Goal: Transaction & Acquisition: Book appointment/travel/reservation

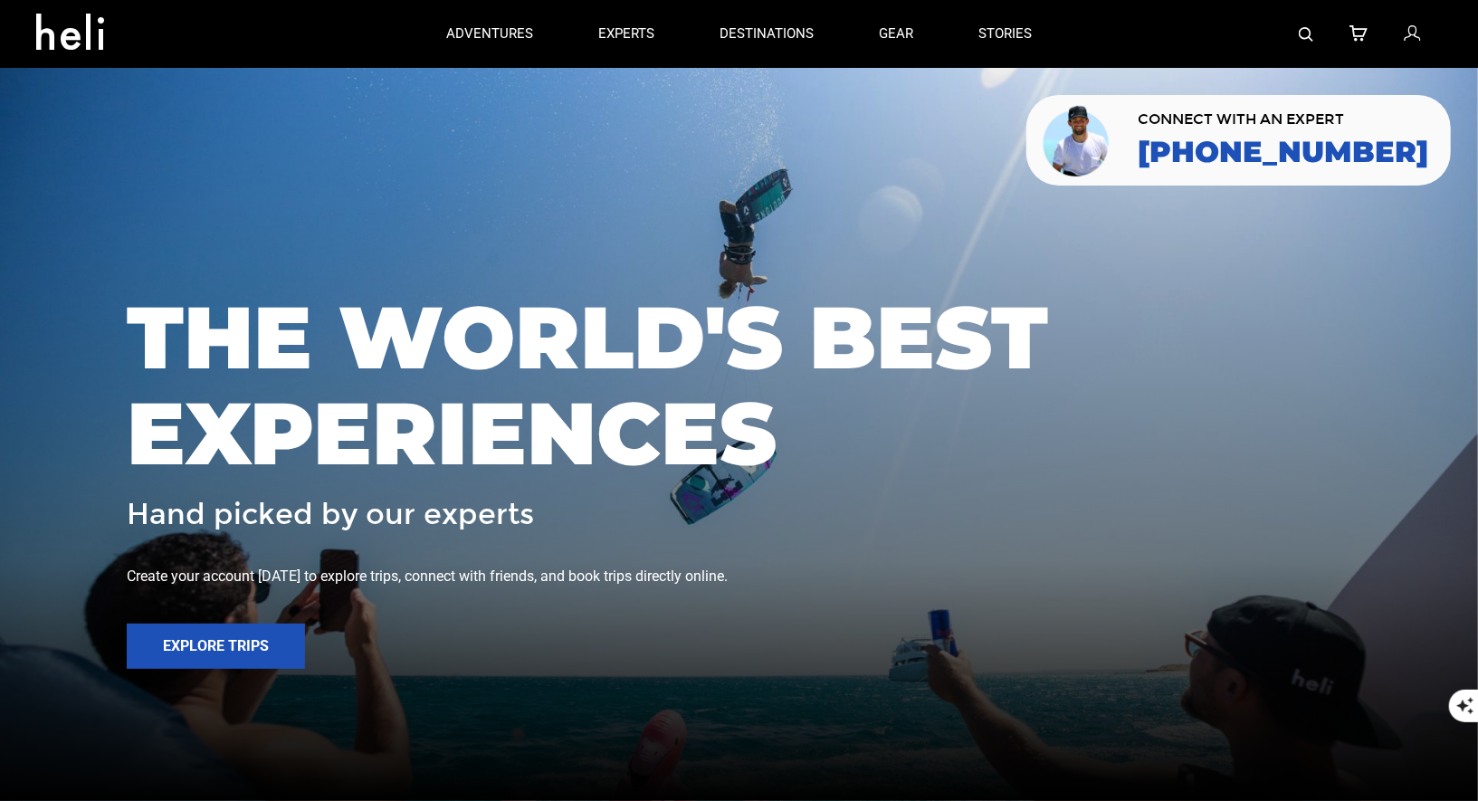
click at [1301, 27] on img at bounding box center [1306, 34] width 14 height 14
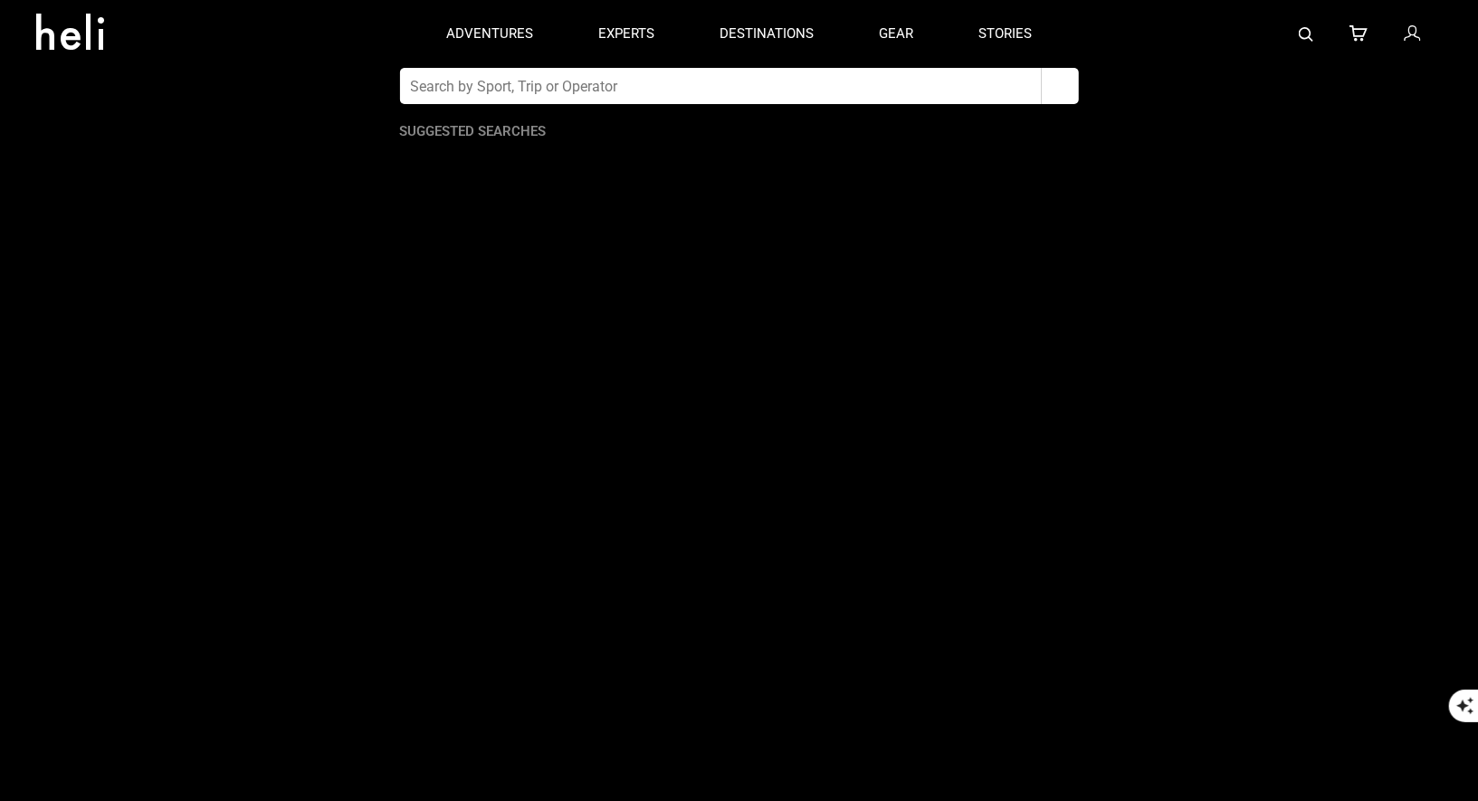
click at [910, 84] on input "text" at bounding box center [721, 86] width 642 height 36
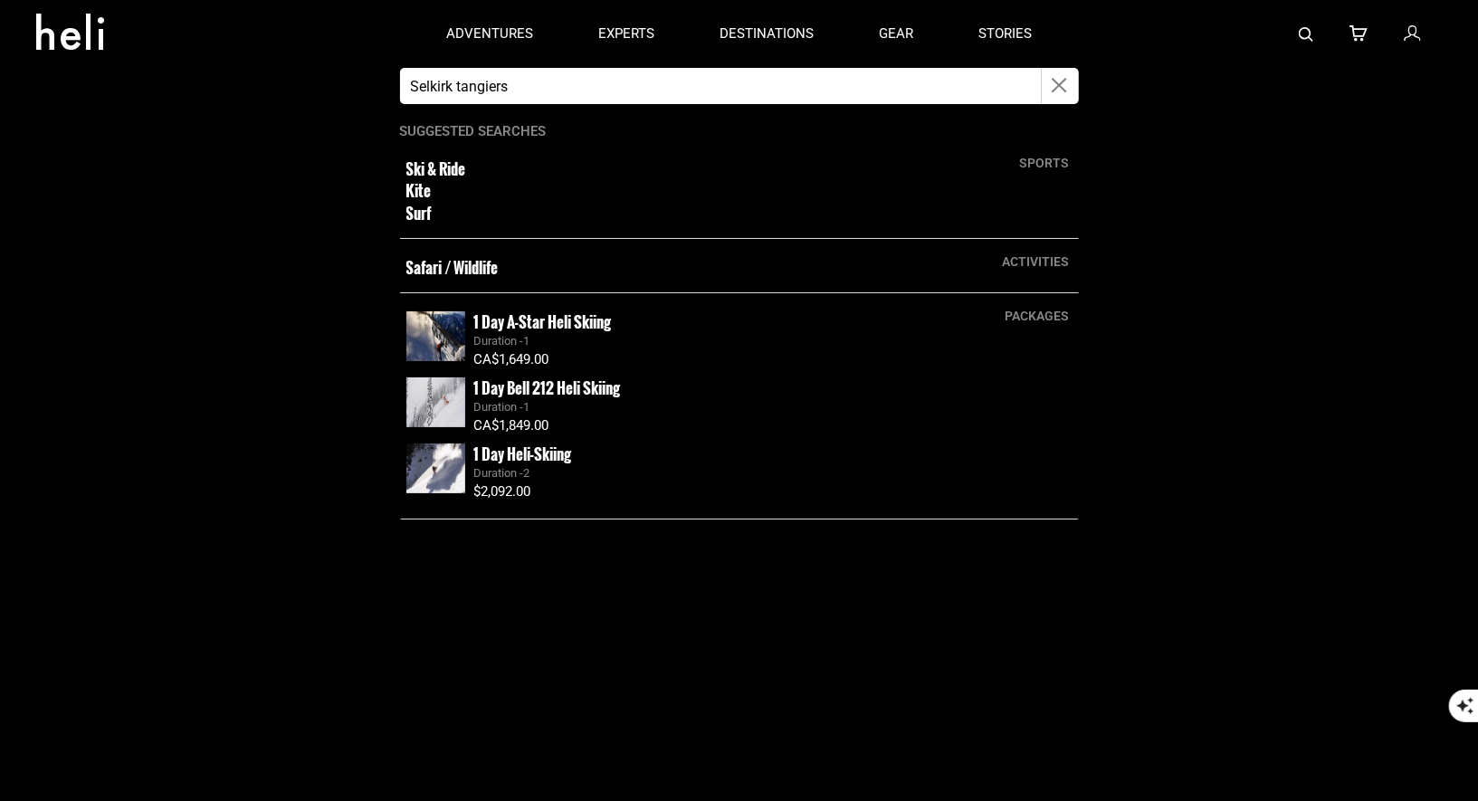
type input "Selkirk tangiers"
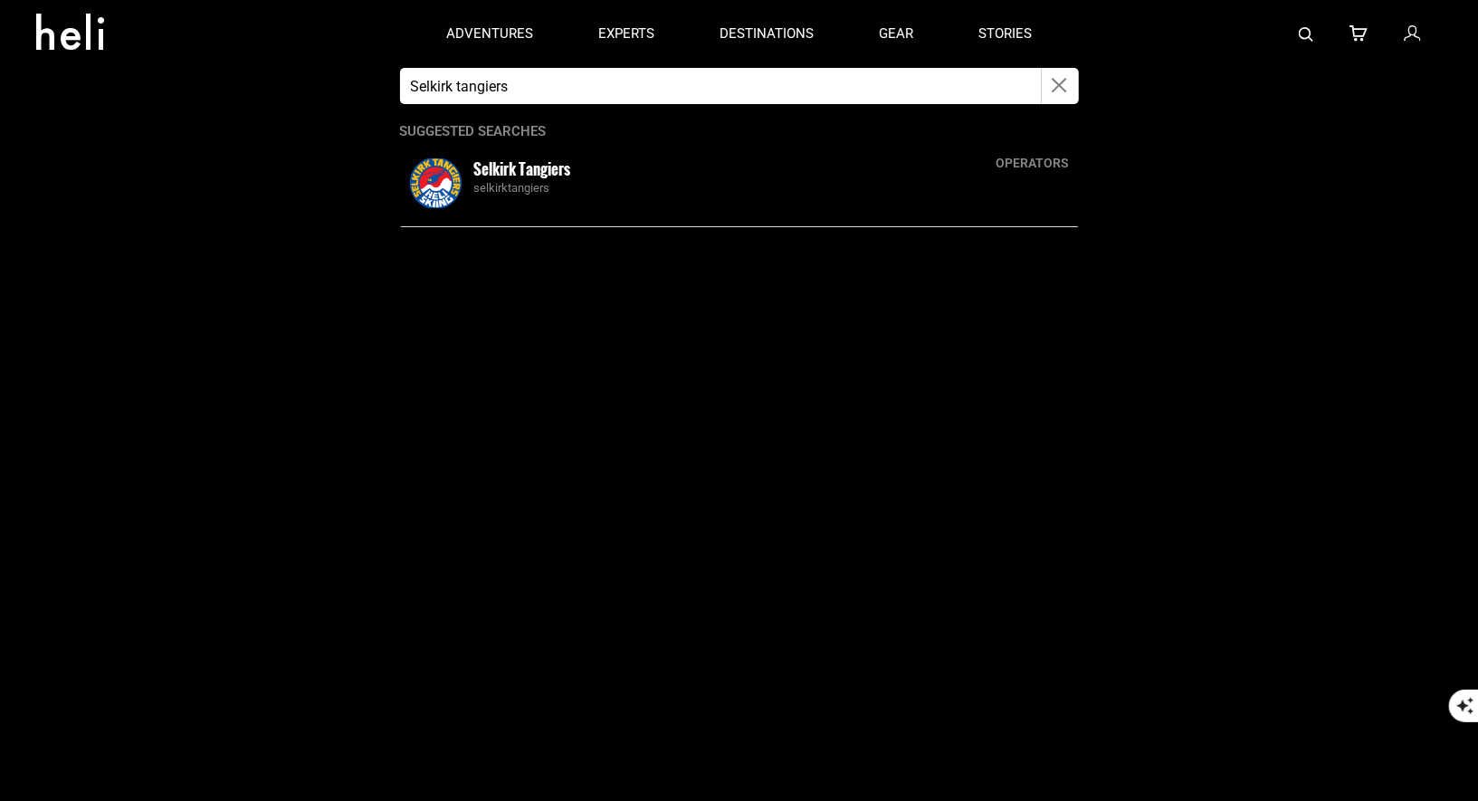
click at [522, 176] on small "Selkirk Tangiers" at bounding box center [522, 168] width 97 height 23
click at [451, 180] on img at bounding box center [435, 183] width 59 height 50
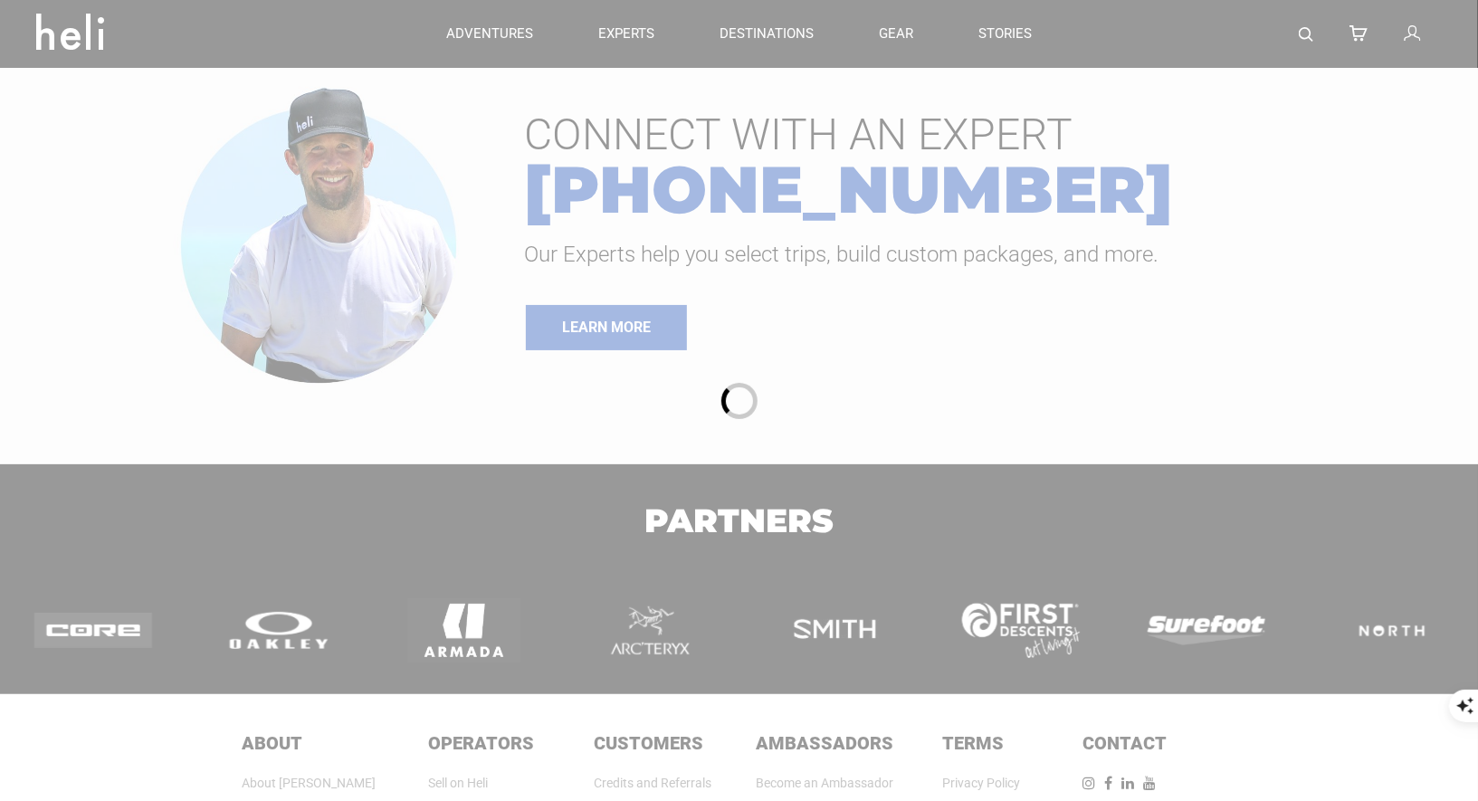
type input "Selkirk tangiers"
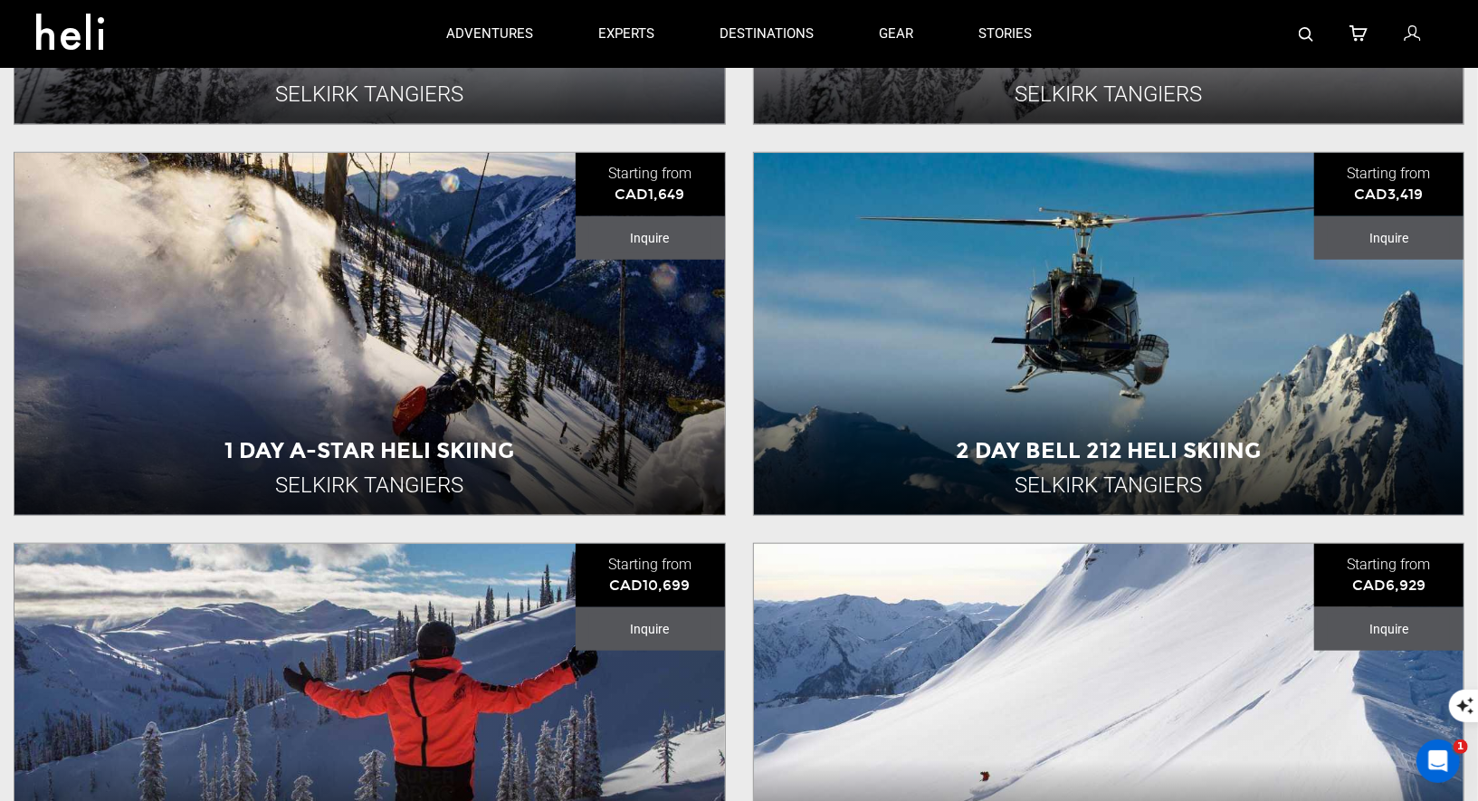
scroll to position [824, 0]
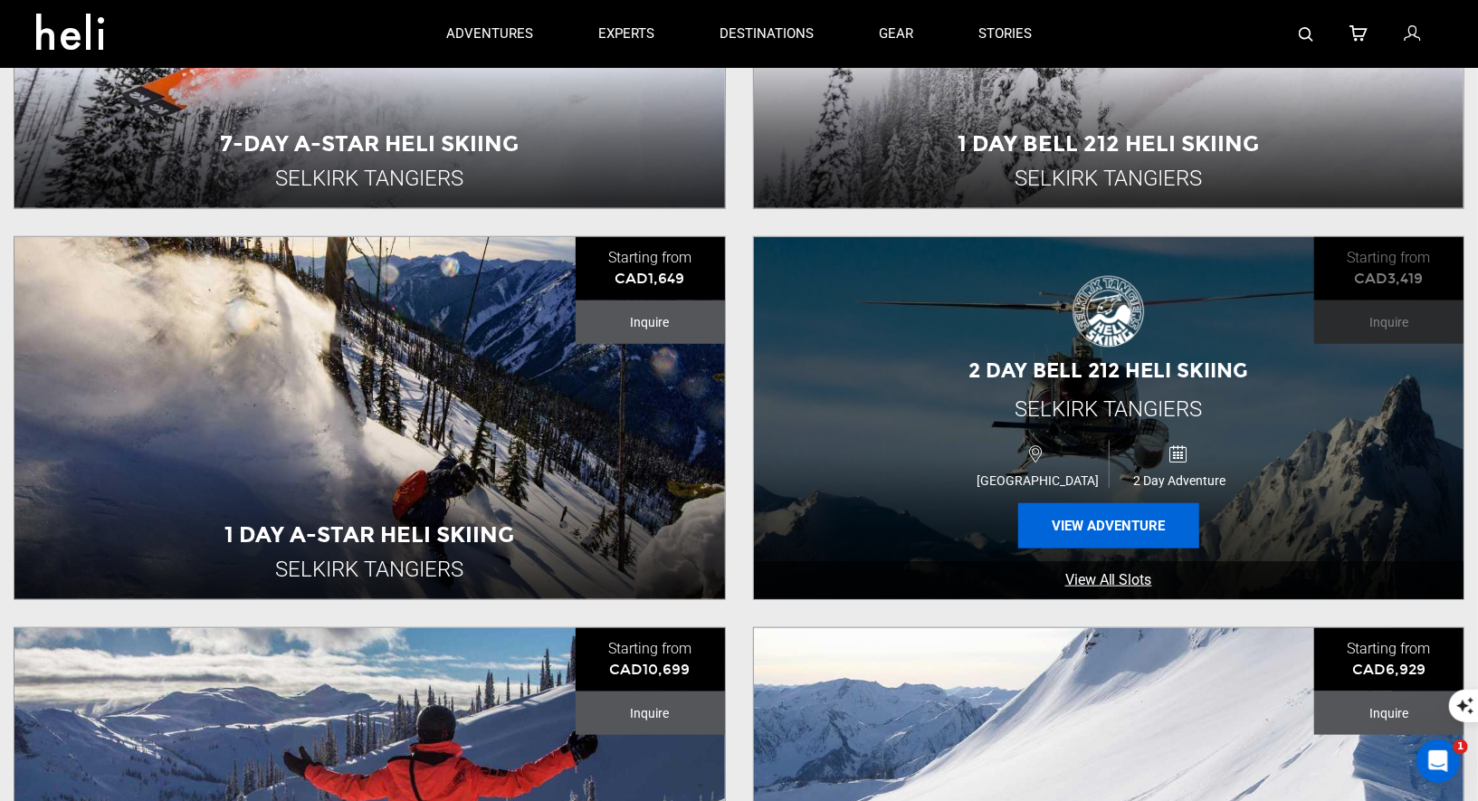
click at [1096, 519] on button "View Adventure" at bounding box center [1108, 525] width 181 height 45
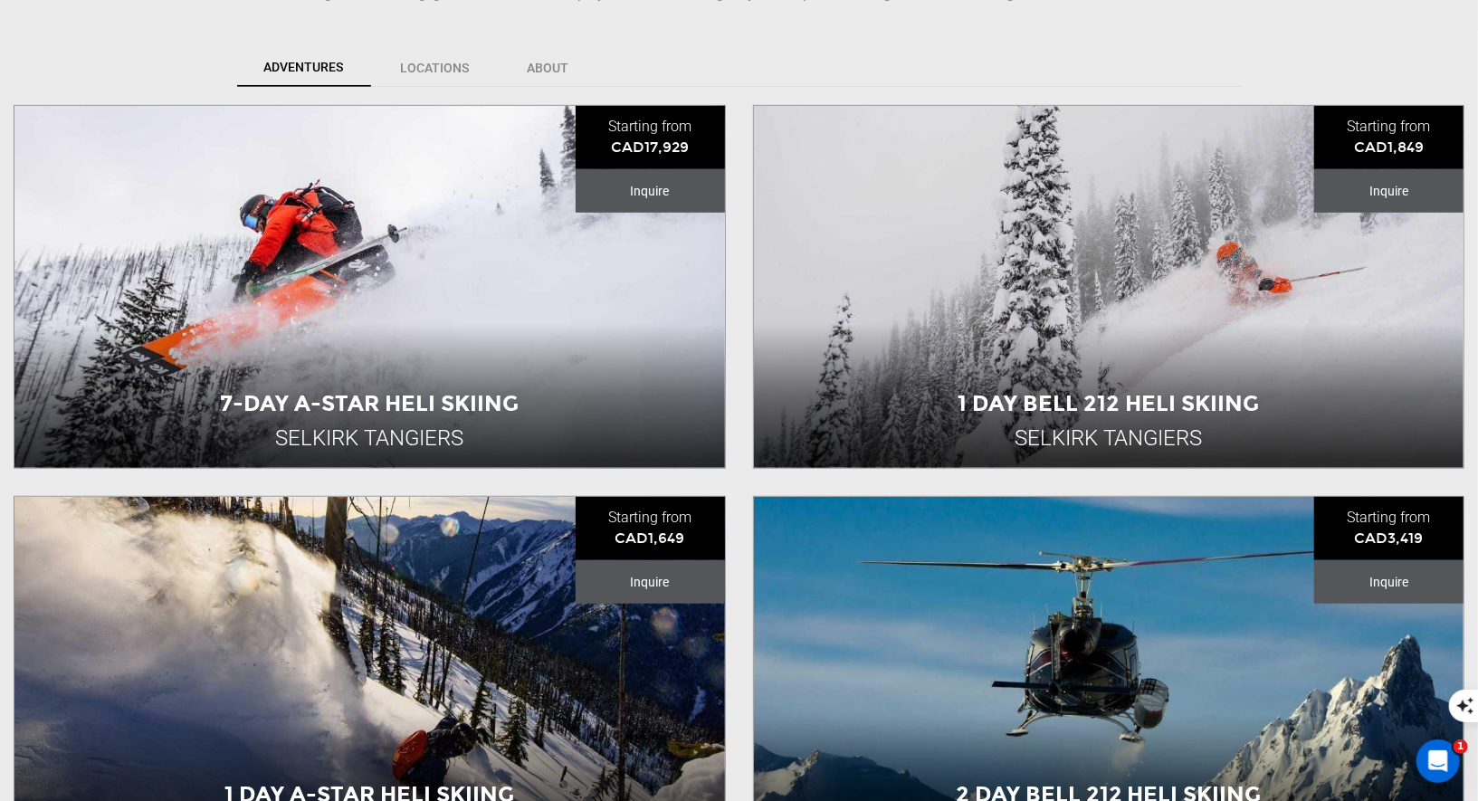
scroll to position [964, 0]
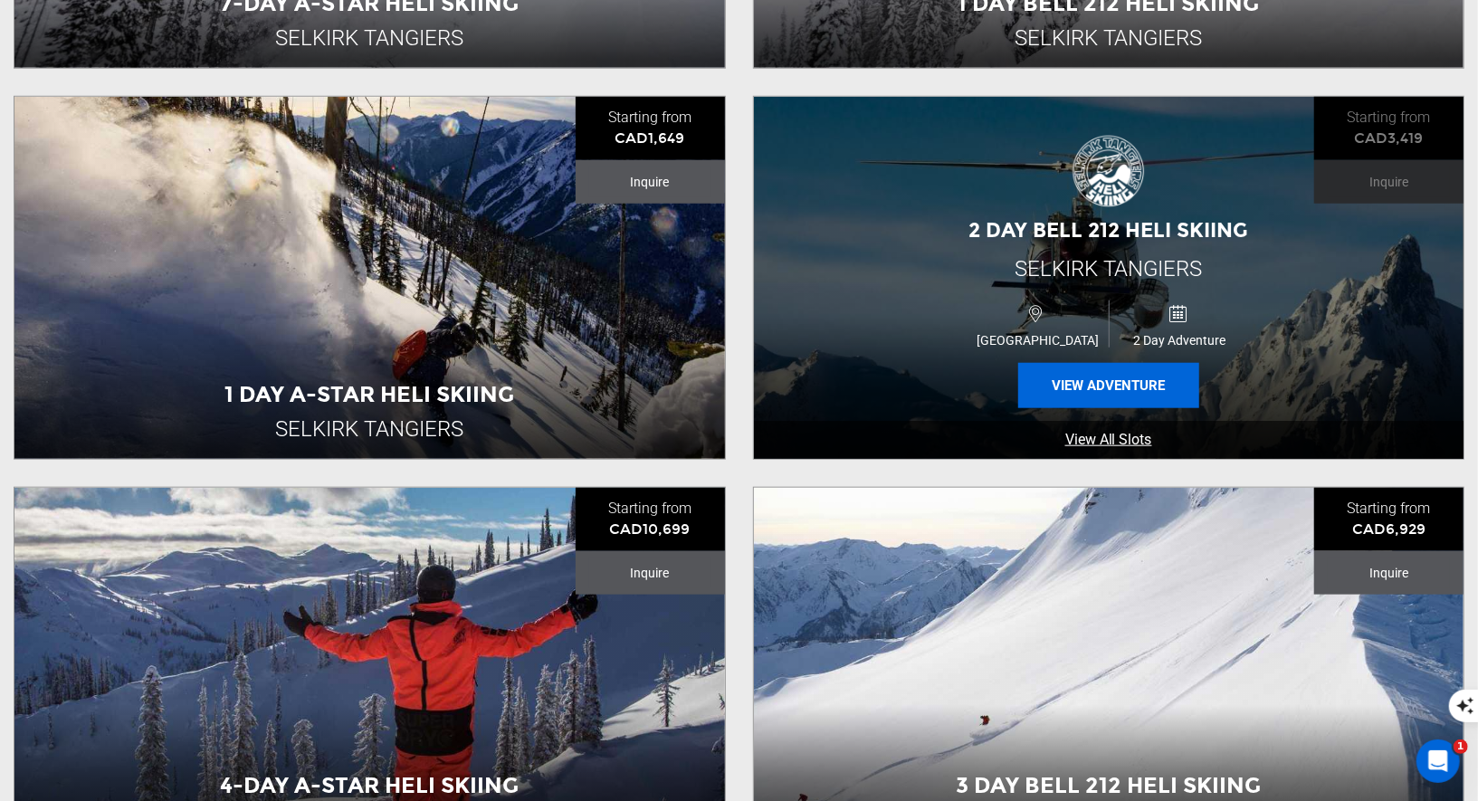
click at [1086, 385] on button "View Adventure" at bounding box center [1108, 385] width 181 height 45
click at [1111, 388] on button "View Adventure" at bounding box center [1108, 385] width 181 height 45
click at [1102, 380] on button "View Adventure" at bounding box center [1108, 385] width 181 height 45
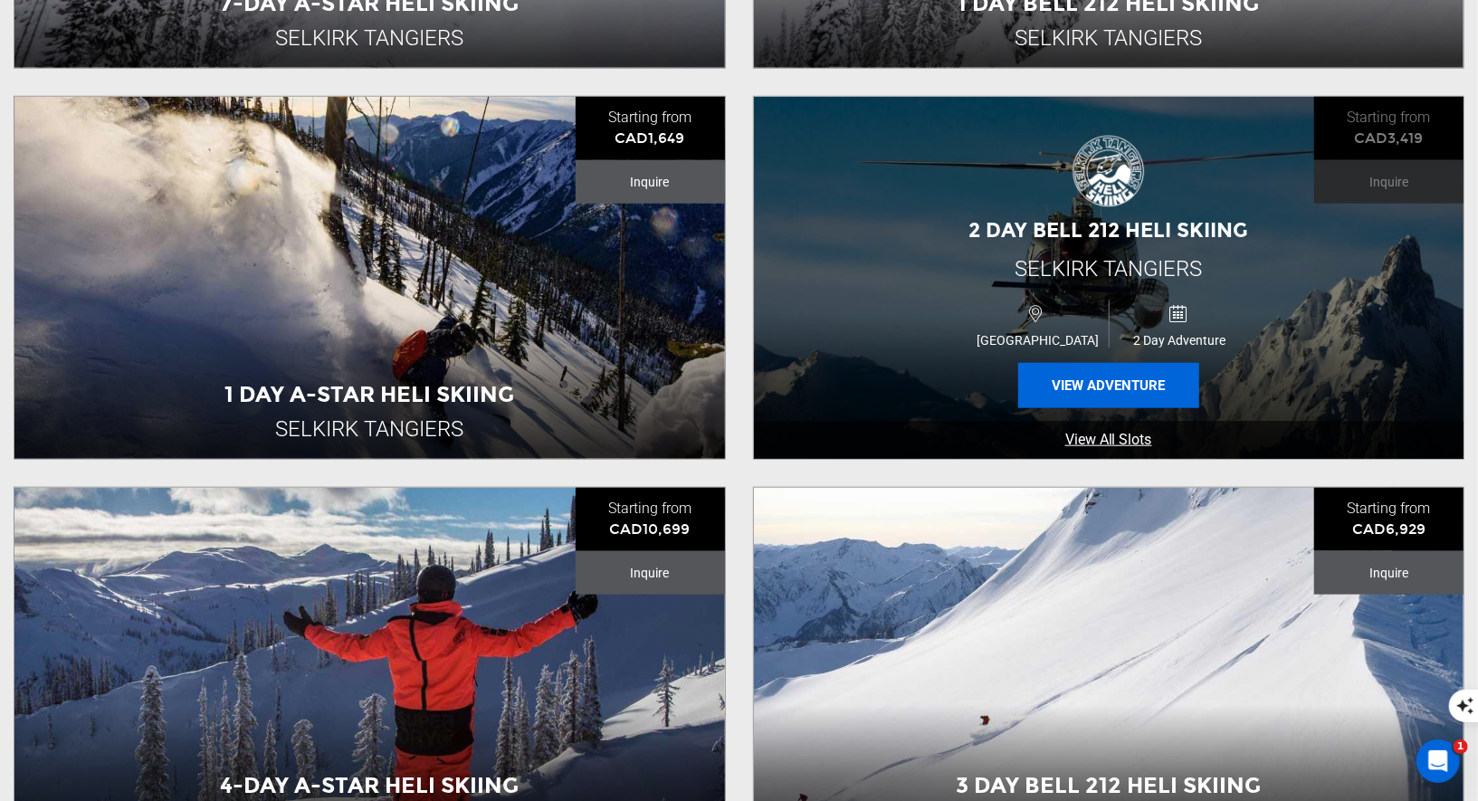
click at [1102, 380] on button "View Adventure" at bounding box center [1108, 385] width 181 height 45
click at [1099, 244] on div "2 Day Bell 212 Heli Skiing Selkirk Tangiers Canada 2 Day Adventure View Adventu…" at bounding box center [1109, 278] width 710 height 362
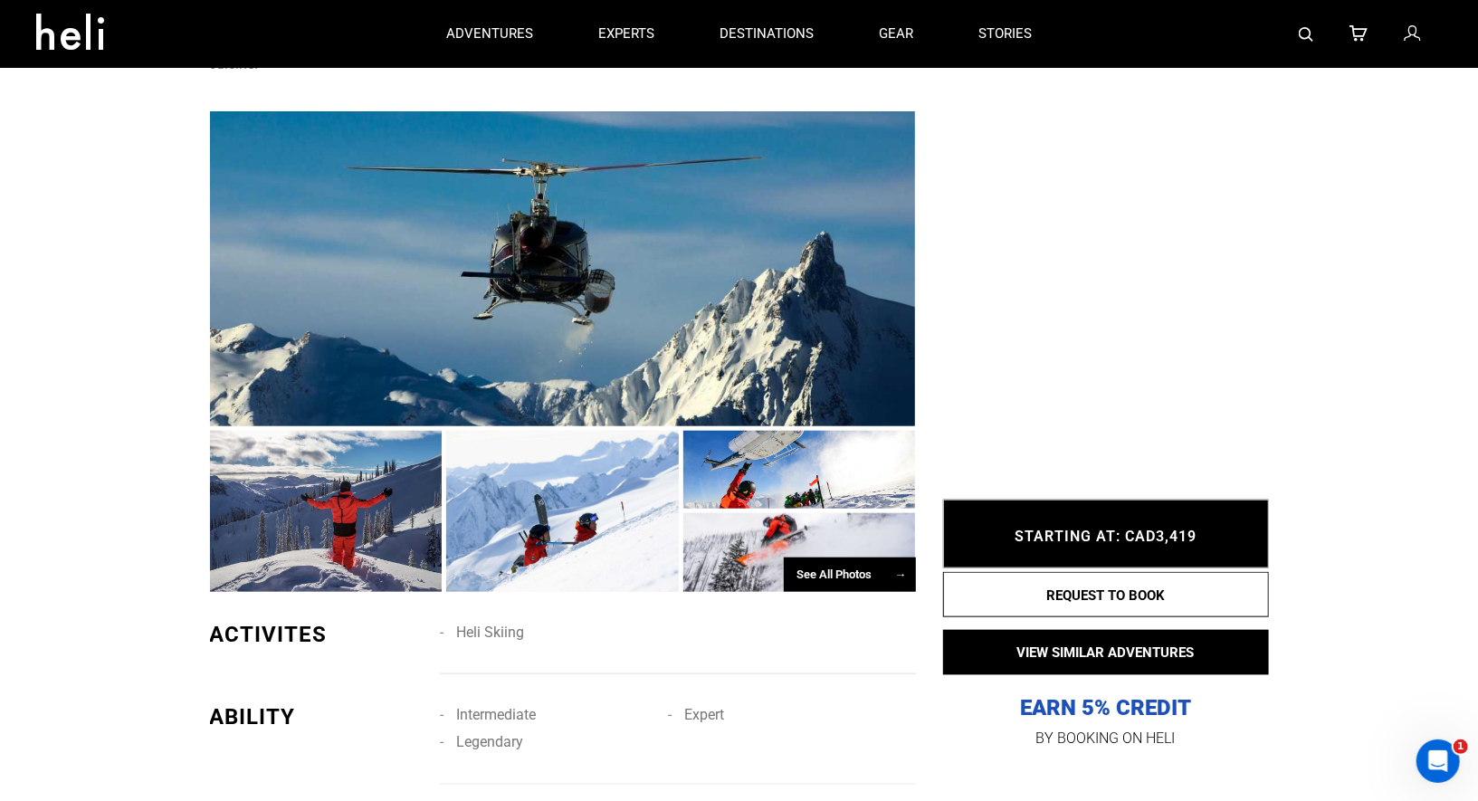
scroll to position [170, 0]
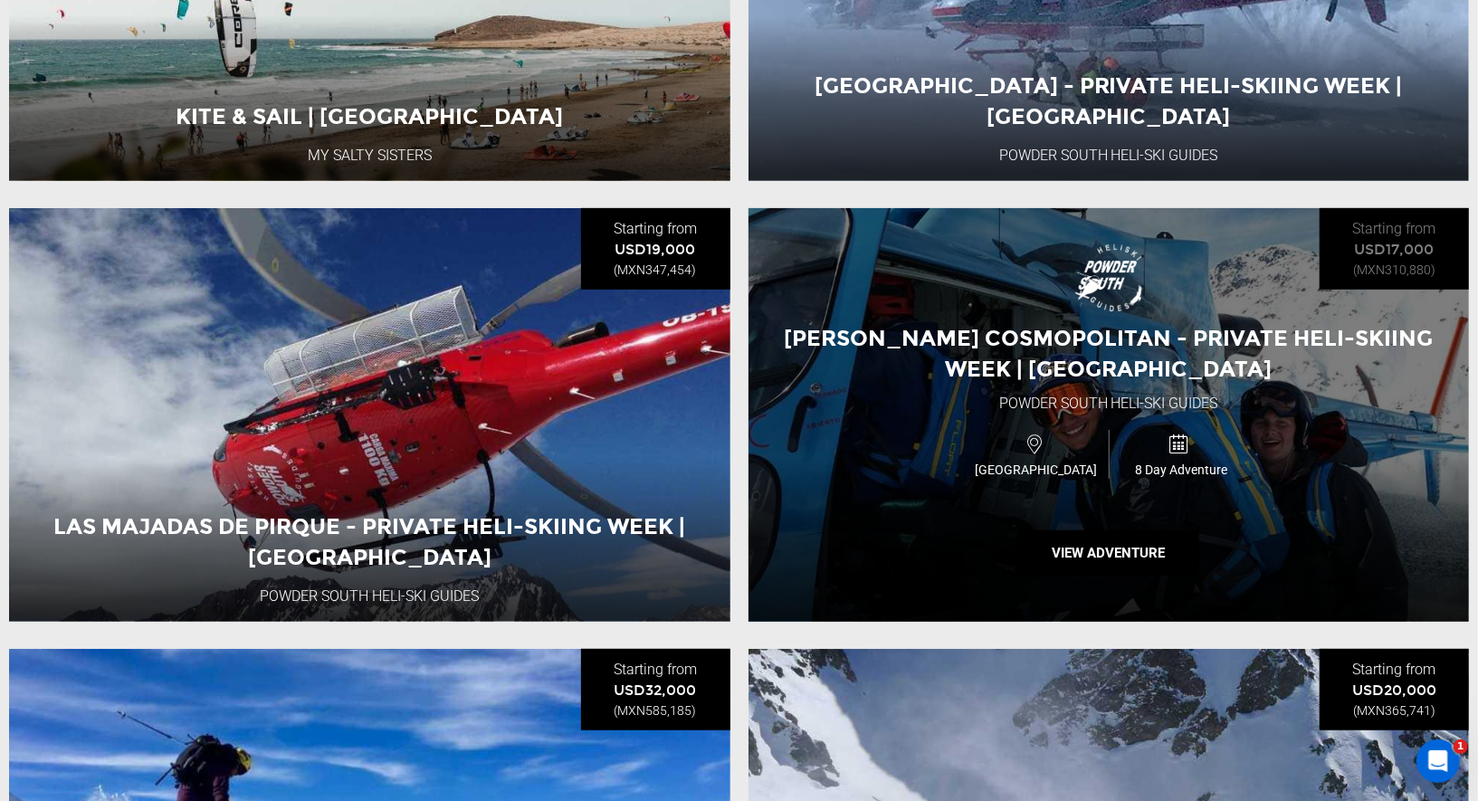
scroll to position [69, 0]
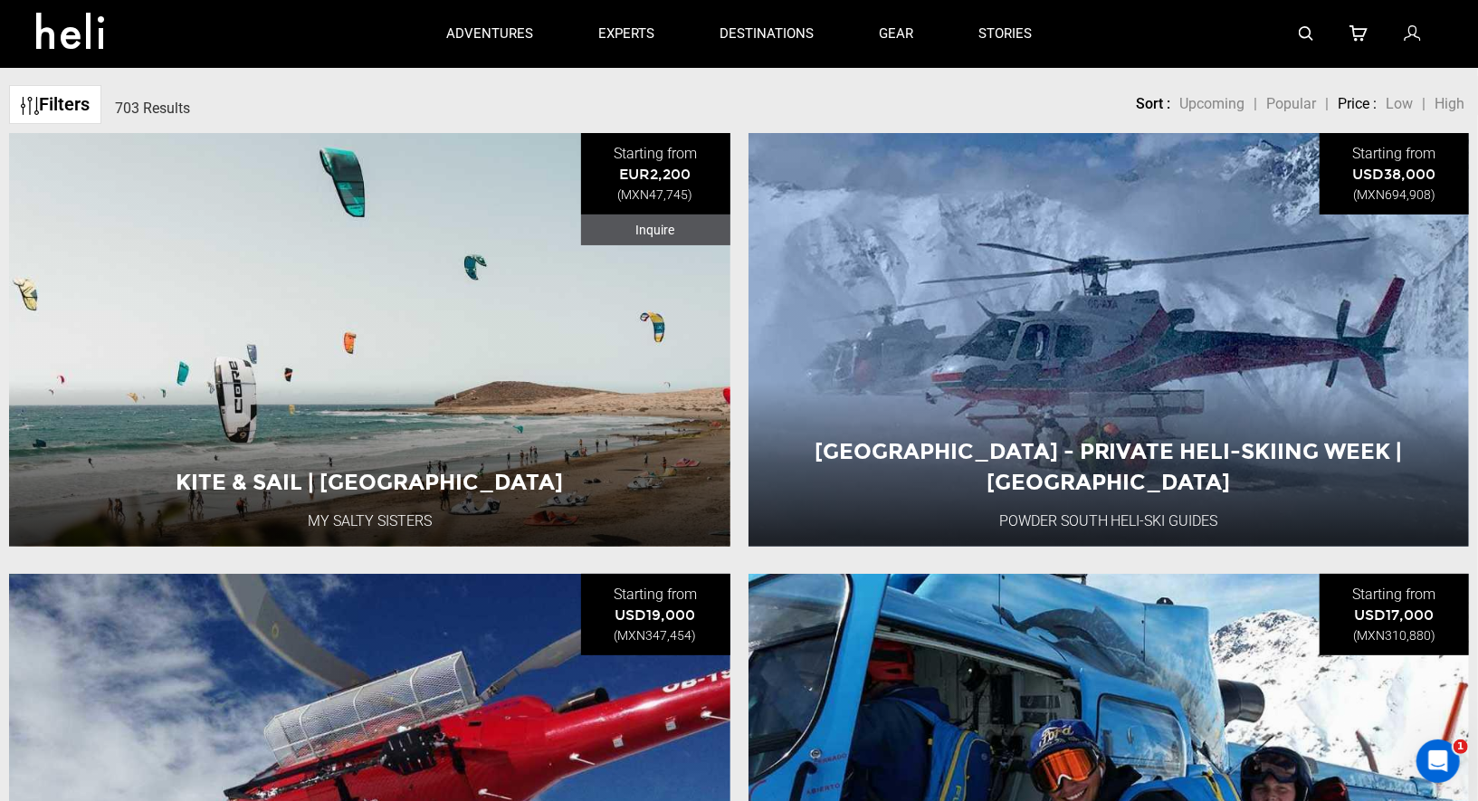
click at [1305, 33] on img at bounding box center [1306, 34] width 14 height 14
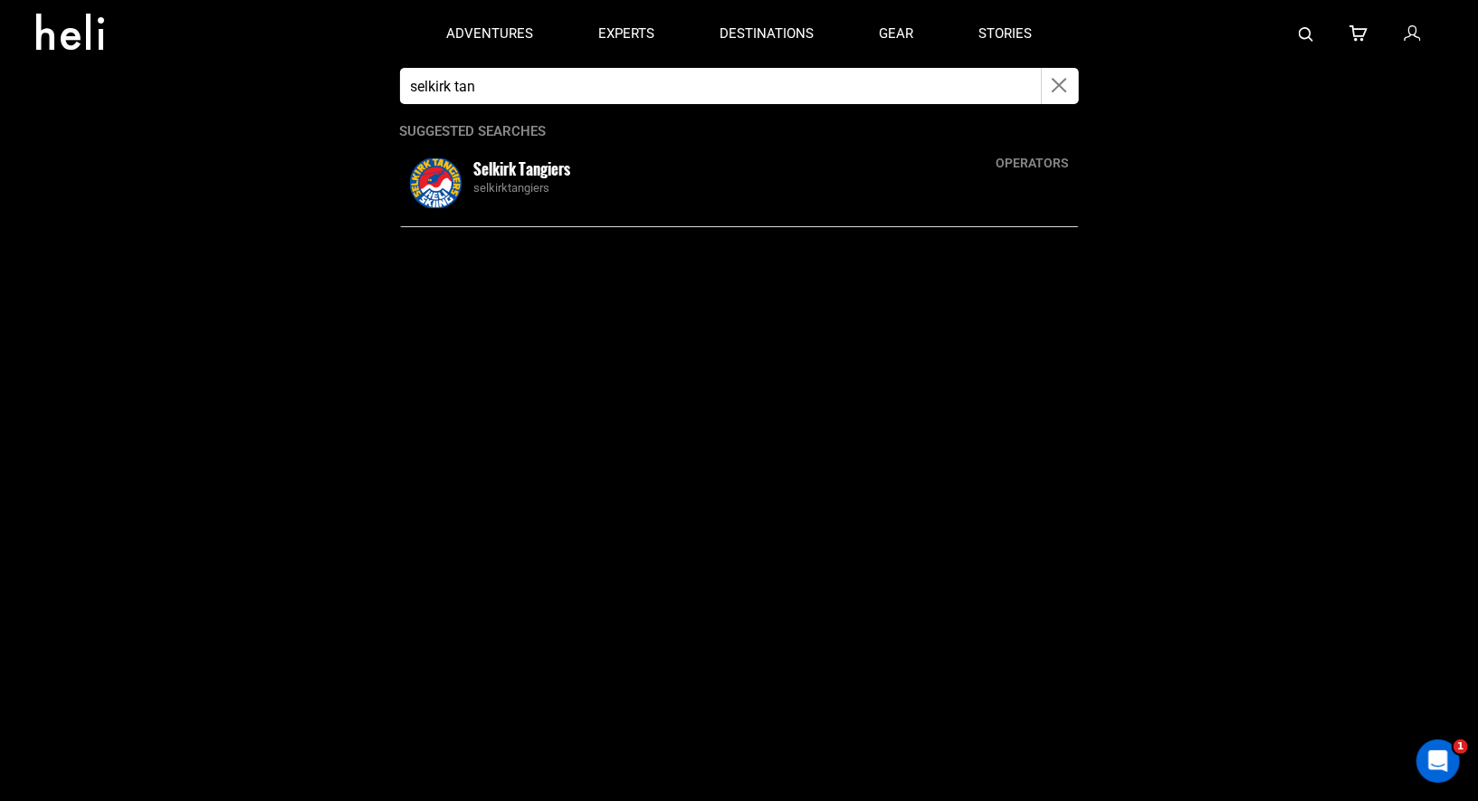
type input "selkirk tan"
click at [536, 181] on div "selkirktangiers" at bounding box center [773, 188] width 598 height 17
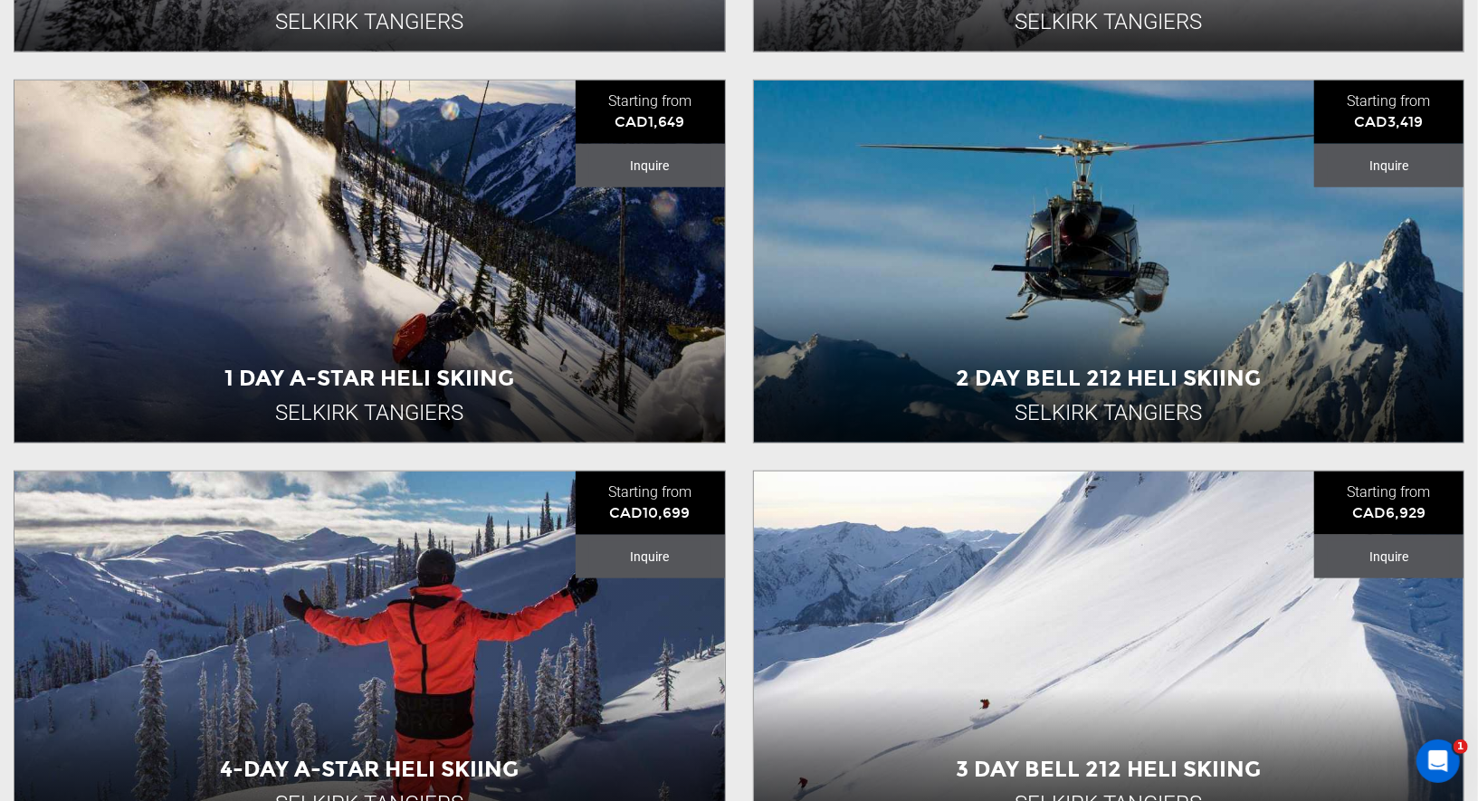
scroll to position [1223, 0]
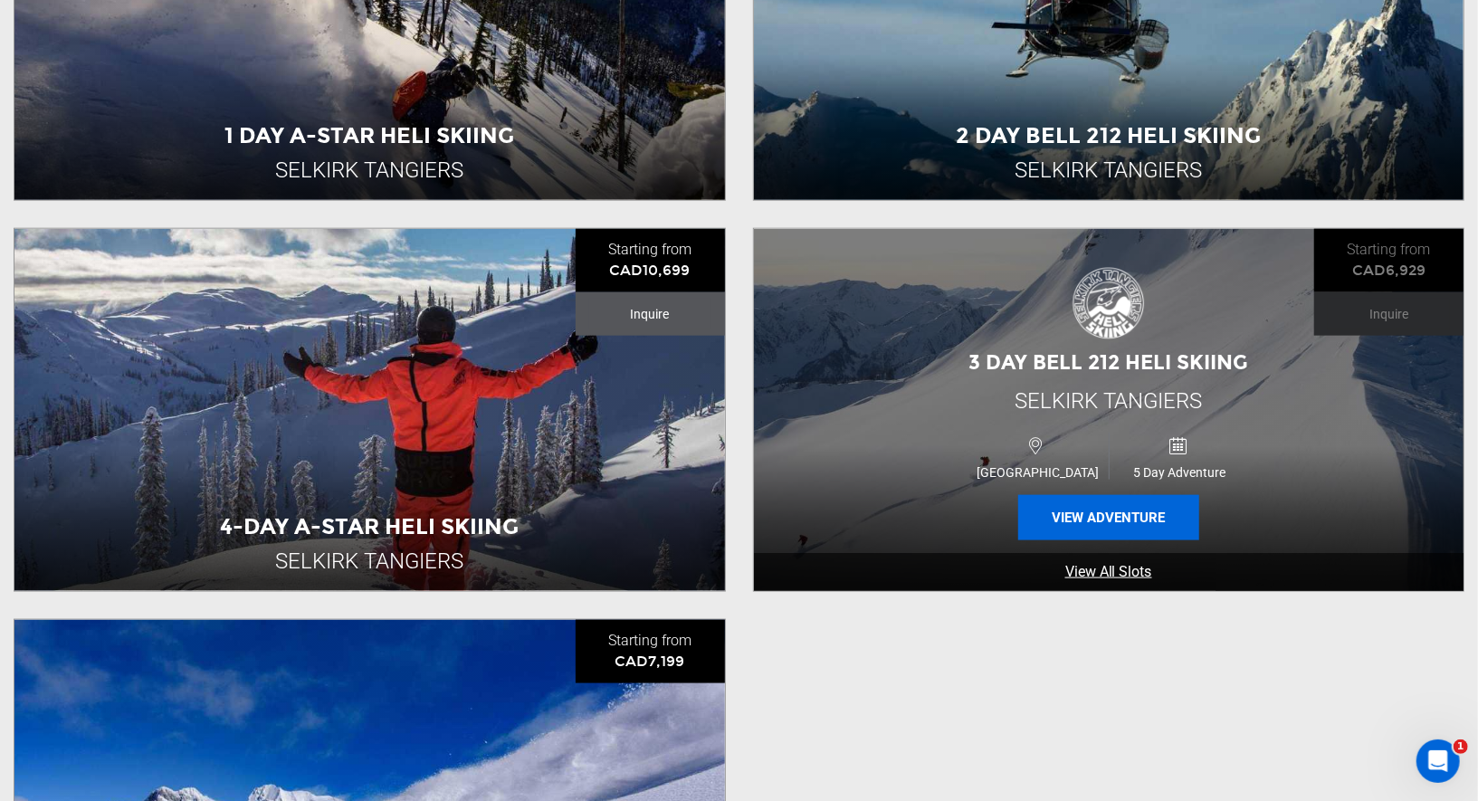
click at [1095, 502] on button "View Adventure" at bounding box center [1108, 517] width 181 height 45
